Goal: Task Accomplishment & Management: Manage account settings

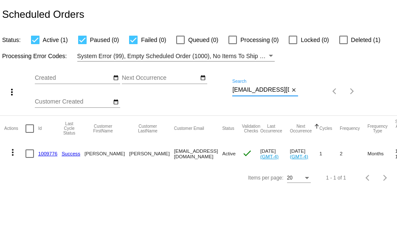
scroll to position [0, 9]
drag, startPoint x: 0, startPoint y: 0, endPoint x: 305, endPoint y: 91, distance: 318.1
click at [303, 91] on div "more_vert Sep Jan Feb Mar [DATE]" at bounding box center [198, 89] width 397 height 54
paste input "dianeselby25"
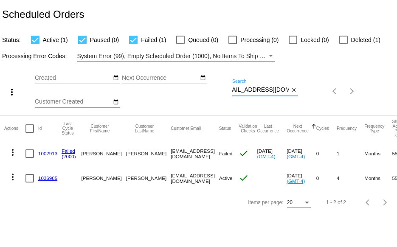
type input "[EMAIL_ADDRESS][DOMAIN_NAME]"
click at [46, 178] on link "1036985" at bounding box center [47, 179] width 19 height 6
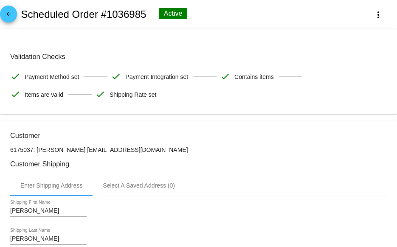
click at [12, 16] on mat-icon "arrow_back" at bounding box center [8, 16] width 10 height 10
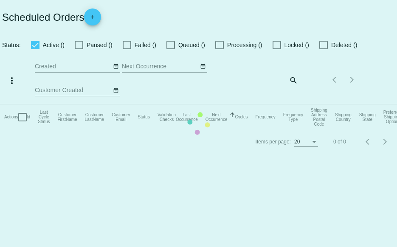
checkbox input "true"
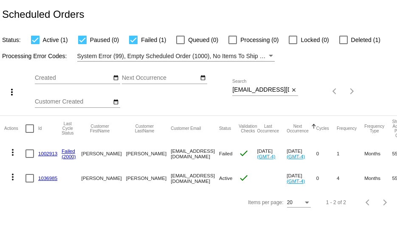
click at [49, 152] on link "1002913" at bounding box center [47, 154] width 19 height 6
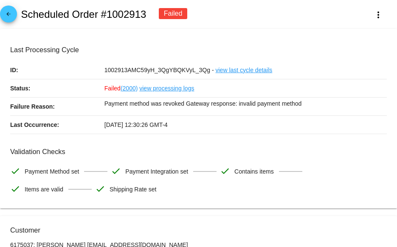
click at [5, 14] on mat-icon "arrow_back" at bounding box center [8, 16] width 10 height 10
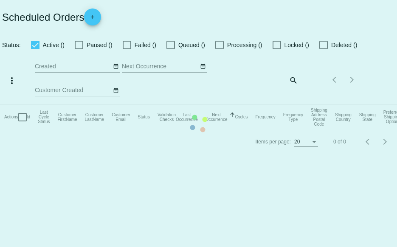
checkbox input "true"
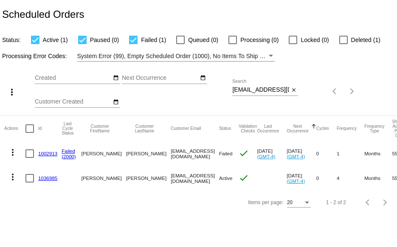
click at [46, 179] on link "1036985" at bounding box center [47, 179] width 19 height 6
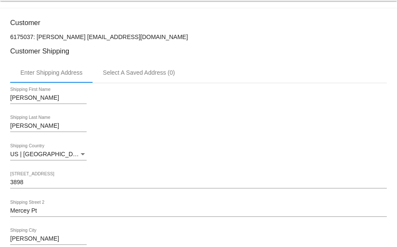
scroll to position [128, 0]
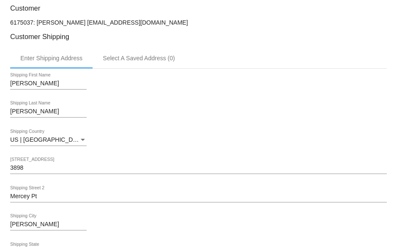
click at [23, 200] on input "Mercey Pt" at bounding box center [198, 196] width 377 height 7
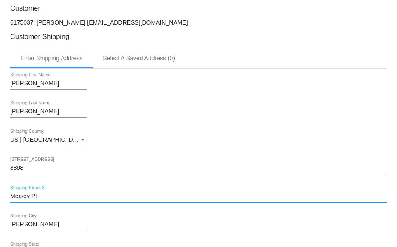
drag, startPoint x: 52, startPoint y: 195, endPoint x: 1, endPoint y: 196, distance: 51.4
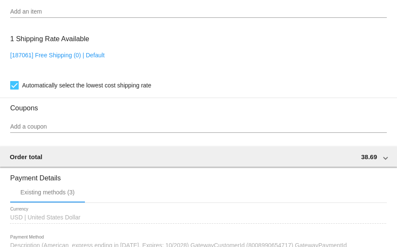
scroll to position [733, 0]
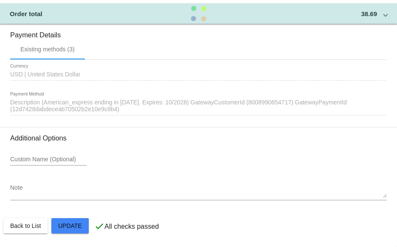
type input "Mersey Pt"
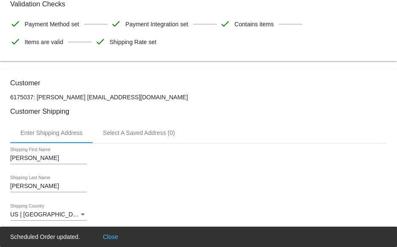
scroll to position [0, 0]
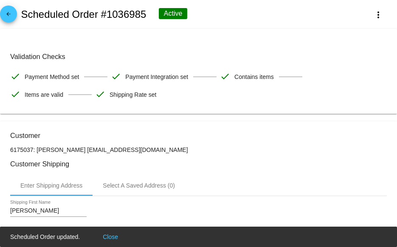
click at [7, 15] on mat-icon "arrow_back" at bounding box center [8, 16] width 10 height 10
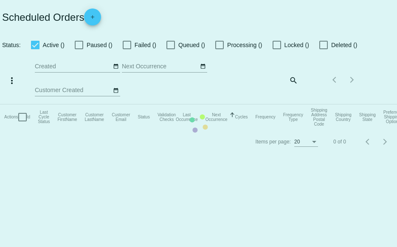
checkbox input "true"
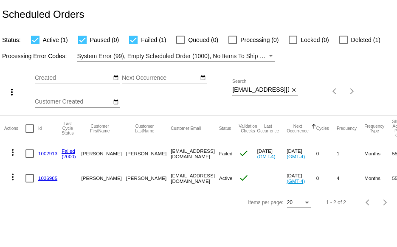
click at [340, 40] on div at bounding box center [344, 40] width 9 height 9
click at [343, 44] on input "Deleted (1)" at bounding box center [343, 44] width 0 height 0
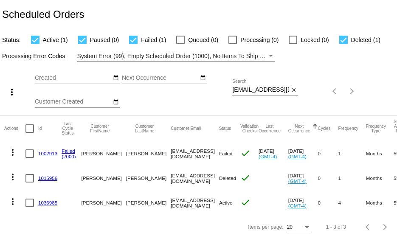
click at [345, 39] on div at bounding box center [344, 40] width 9 height 9
click at [344, 44] on input "Deleted (1)" at bounding box center [343, 44] width 0 height 0
checkbox input "false"
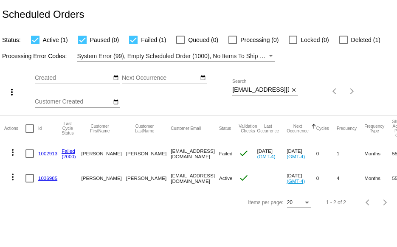
click at [49, 155] on link "1002913" at bounding box center [47, 154] width 19 height 6
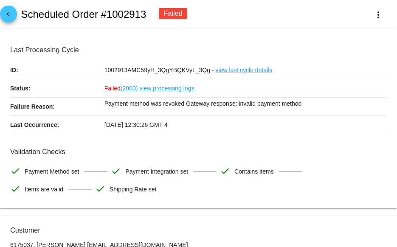
click at [11, 14] on mat-icon "arrow_back" at bounding box center [8, 16] width 10 height 10
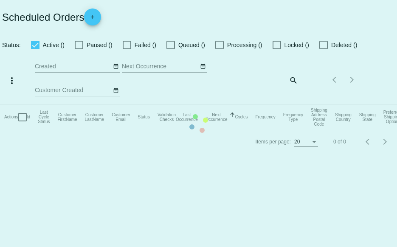
checkbox input "true"
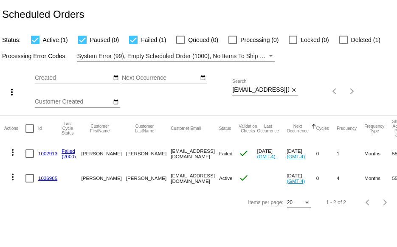
click at [50, 178] on link "1036985" at bounding box center [47, 179] width 19 height 6
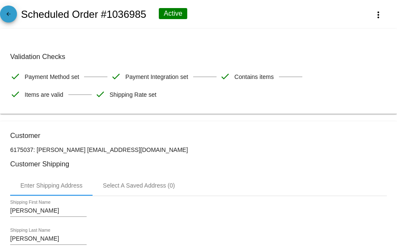
click at [8, 13] on mat-icon "arrow_back" at bounding box center [8, 16] width 10 height 10
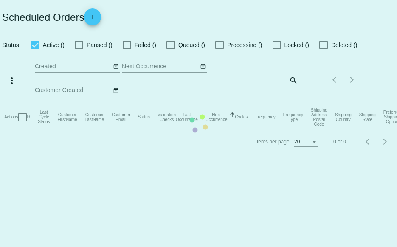
checkbox input "true"
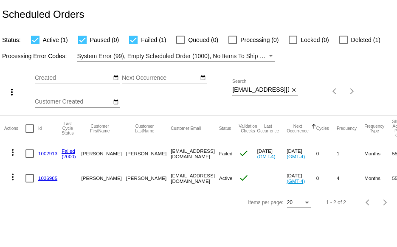
click at [11, 152] on mat-icon "more_vert" at bounding box center [13, 152] width 10 height 10
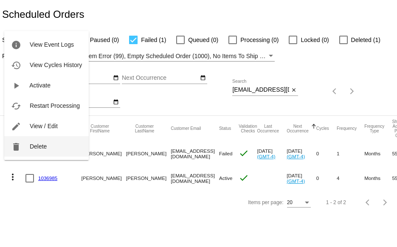
click at [25, 150] on button "delete Delete" at bounding box center [46, 146] width 85 height 20
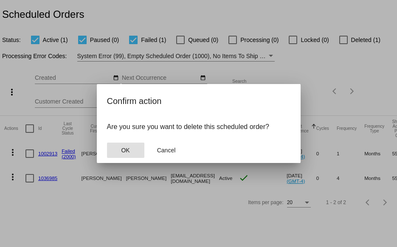
click at [124, 151] on span "OK" at bounding box center [125, 150] width 9 height 7
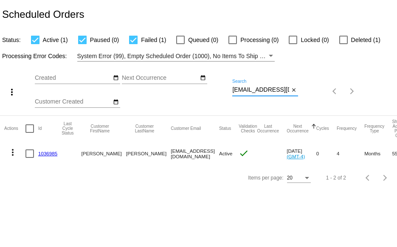
scroll to position [0, 11]
drag, startPoint x: 233, startPoint y: 88, endPoint x: 318, endPoint y: 88, distance: 84.6
click at [318, 88] on div "more_vert Sep Jan Feb Mar [DATE]" at bounding box center [198, 89] width 397 height 54
paste input "rosierose22@live"
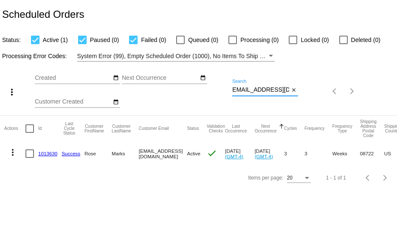
type input "[EMAIL_ADDRESS][DOMAIN_NAME]"
click at [40, 153] on link "1013630" at bounding box center [47, 154] width 19 height 6
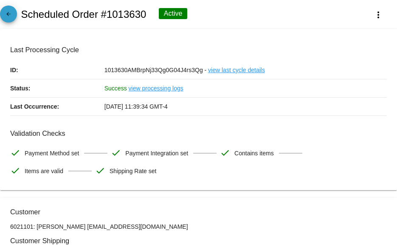
click at [6, 15] on mat-icon "arrow_back" at bounding box center [8, 16] width 10 height 10
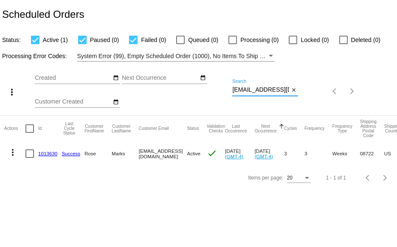
scroll to position [0, 2]
drag, startPoint x: 233, startPoint y: 89, endPoint x: 311, endPoint y: 94, distance: 77.9
click at [311, 94] on div "more_vert Sep Jan Feb Mar [DATE]" at bounding box center [198, 89] width 397 height 54
paste input "macpac.1@m"
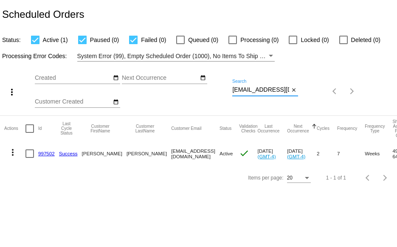
drag, startPoint x: 233, startPoint y: 90, endPoint x: 318, endPoint y: 98, distance: 85.0
click at [318, 98] on div "more_vert Sep Jan Feb Mar [DATE]" at bounding box center [198, 89] width 397 height 54
paste input "[EMAIL_ADDRESS]"
drag, startPoint x: 284, startPoint y: 90, endPoint x: 162, endPoint y: 88, distance: 122.0
click at [162, 88] on div "more_vert Sep Jan Feb Mar [DATE]" at bounding box center [198, 89] width 397 height 54
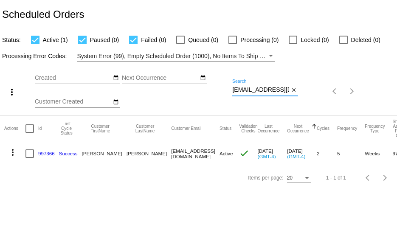
paste input "[EMAIL_ADDRESS]"
type input "[EMAIL_ADDRESS][DOMAIN_NAME]"
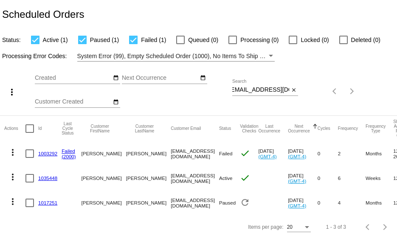
click at [48, 151] on link "1003292" at bounding box center [47, 154] width 19 height 6
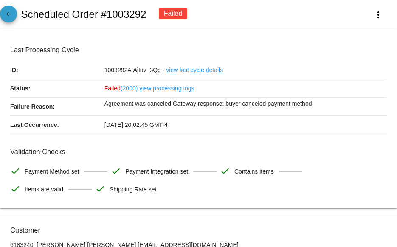
click at [11, 17] on mat-icon "arrow_back" at bounding box center [8, 16] width 10 height 10
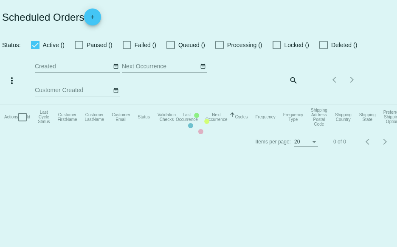
checkbox input "true"
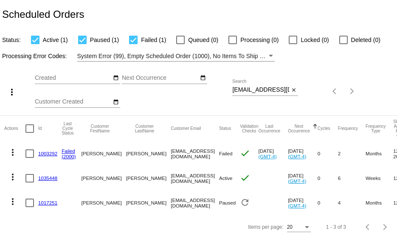
click at [42, 177] on link "1035448" at bounding box center [47, 179] width 19 height 6
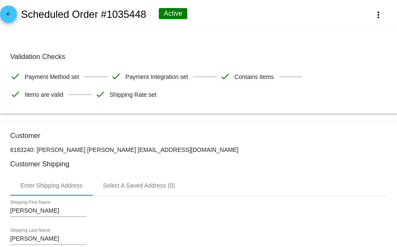
click at [10, 14] on mat-icon "arrow_back" at bounding box center [8, 16] width 10 height 10
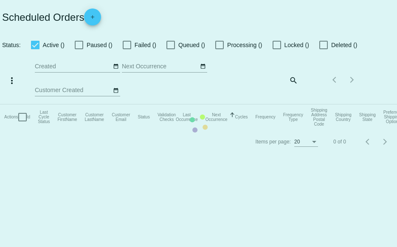
checkbox input "true"
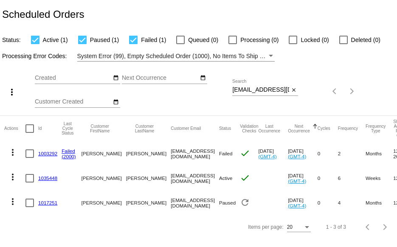
click at [13, 152] on mat-icon "more_vert" at bounding box center [13, 152] width 10 height 10
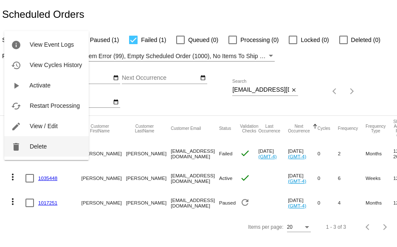
click at [30, 149] on span "Delete" at bounding box center [38, 146] width 17 height 7
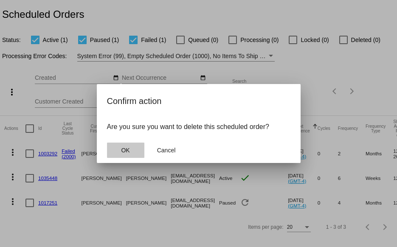
click at [129, 154] on button "OK" at bounding box center [125, 150] width 37 height 15
